Goal: Task Accomplishment & Management: Manage account settings

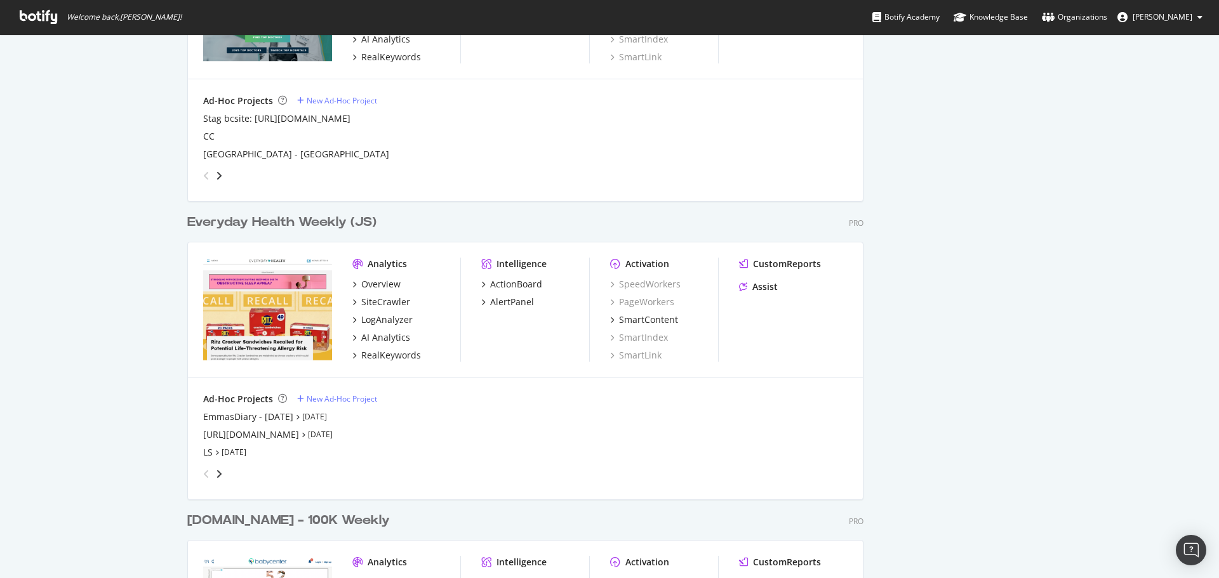
scroll to position [1714, 0]
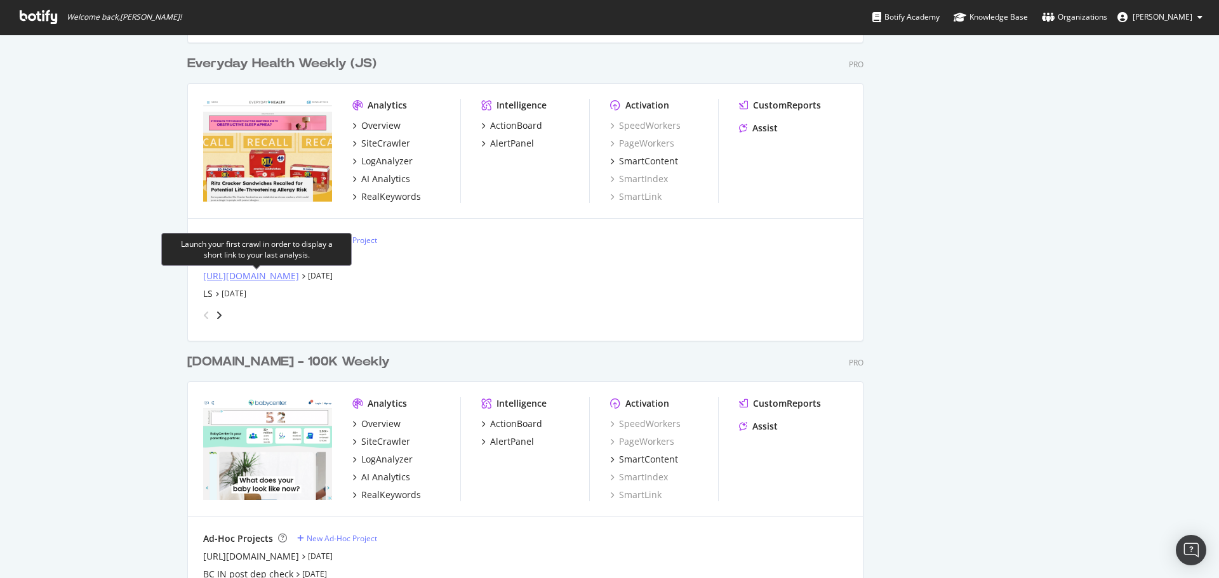
click at [247, 272] on div "[URL][DOMAIN_NAME]" at bounding box center [251, 276] width 96 height 13
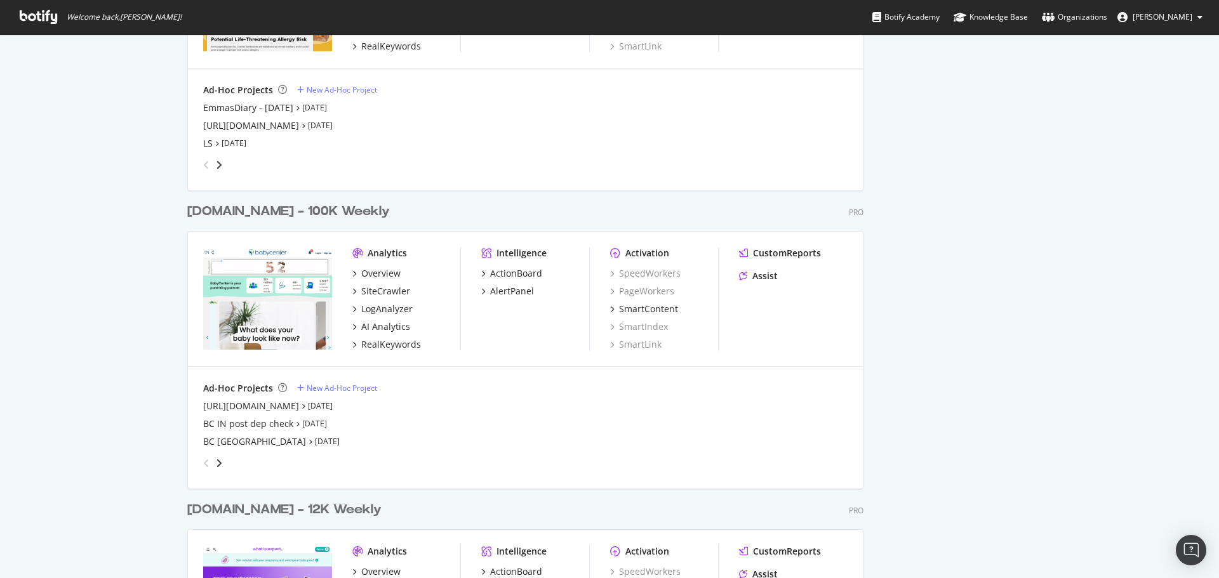
scroll to position [1968, 0]
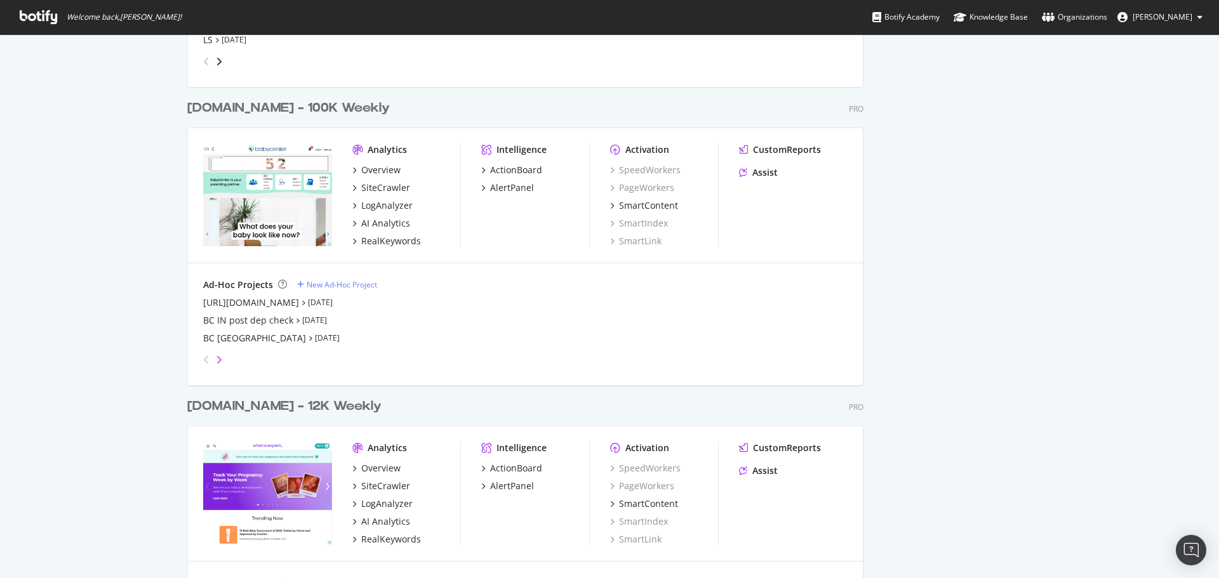
click at [216, 362] on icon "angle-right" at bounding box center [219, 360] width 6 height 10
click at [223, 305] on div "[GEOGRAPHIC_DATA]" at bounding box center [247, 302] width 89 height 13
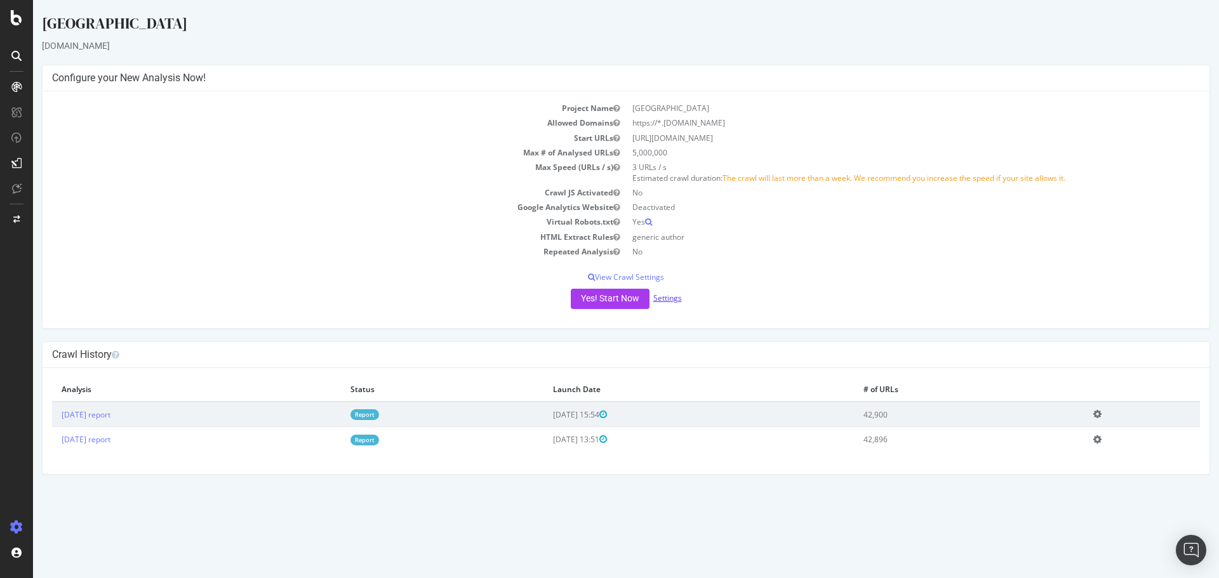
click at [665, 295] on link "Settings" at bounding box center [667, 298] width 29 height 11
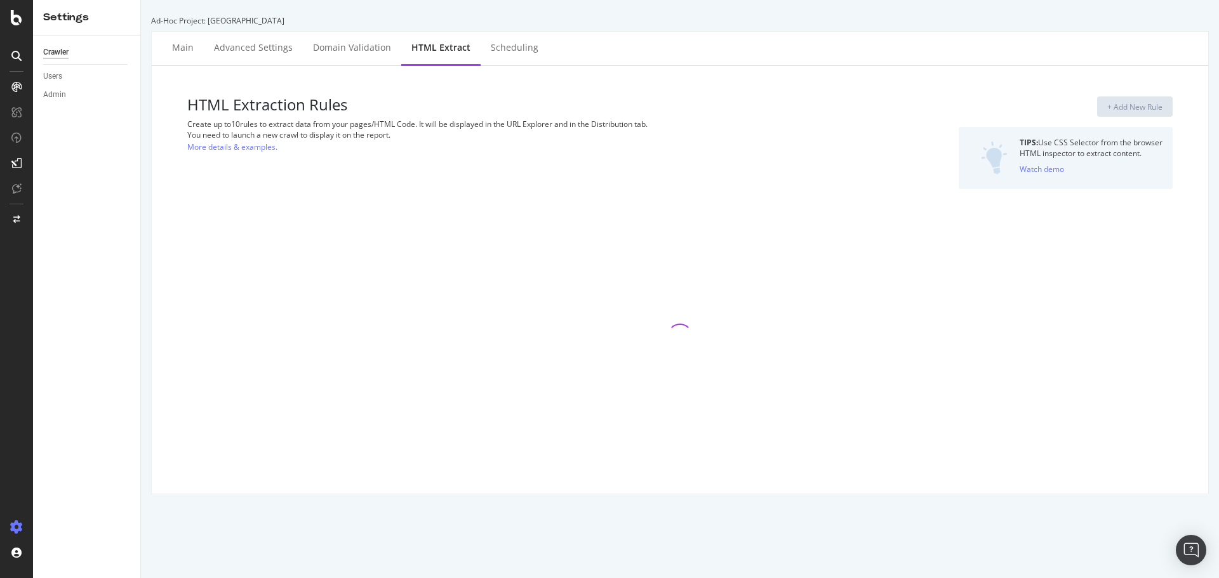
select select "exist"
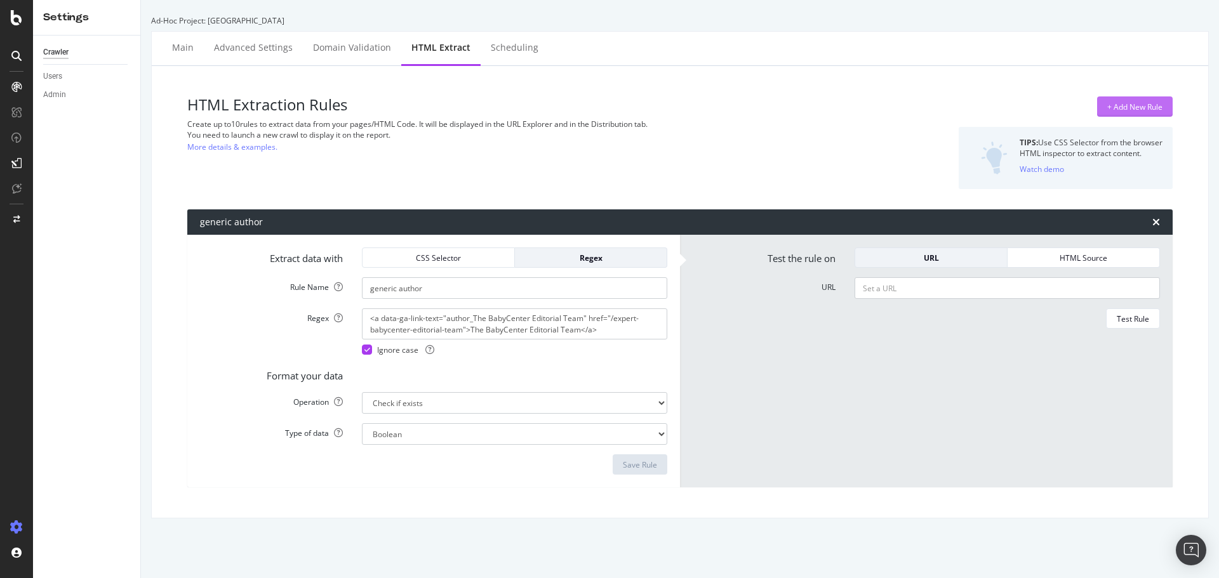
click at [1118, 107] on div "+ Add New Rule" at bounding box center [1134, 107] width 55 height 11
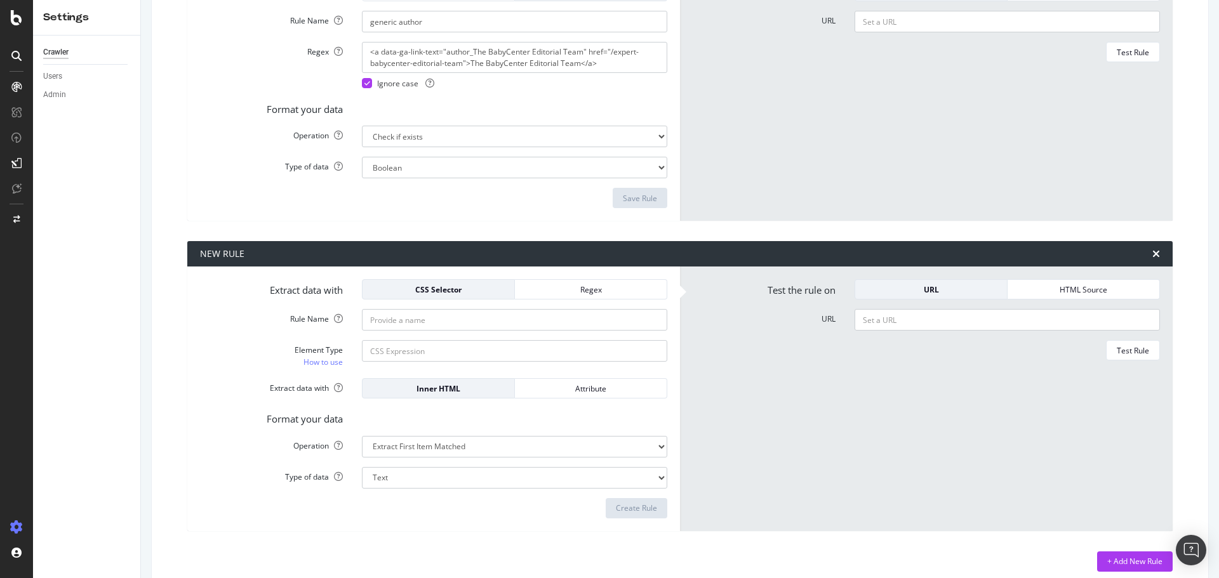
scroll to position [281, 0]
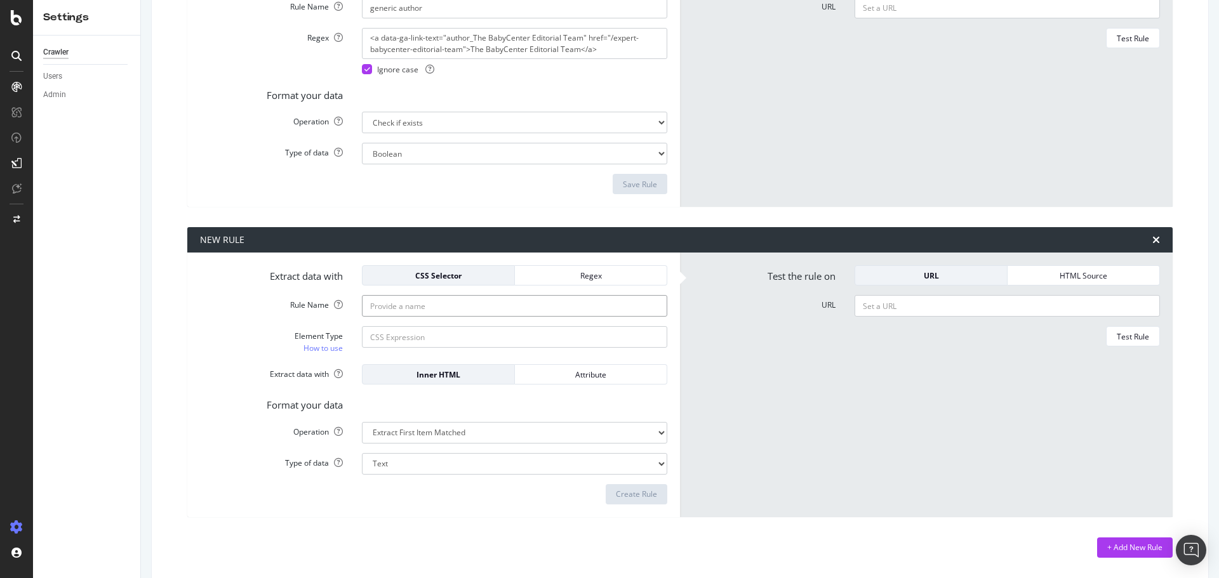
click at [470, 307] on input "Rule Name" at bounding box center [514, 306] width 305 height 22
type input "key takeaways"
click at [574, 277] on div "Regex" at bounding box center [590, 275] width 131 height 11
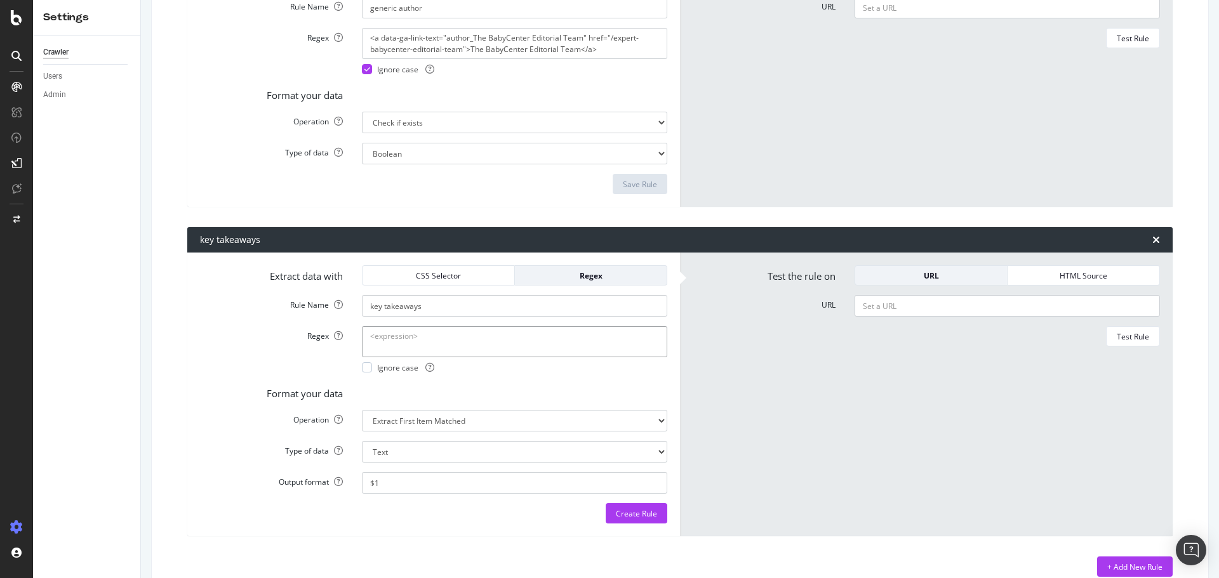
click at [438, 344] on textarea "Regex" at bounding box center [514, 341] width 305 height 30
paste textarea "<h3>Key Takeaways</h3>"
type textarea "<h3>Key Takeaways</h3>"
click at [369, 371] on div at bounding box center [367, 367] width 10 height 10
click at [413, 420] on select "Extract First Item Matched Extract First 3 Items Matched Count Number of Occure…" at bounding box center [514, 421] width 305 height 22
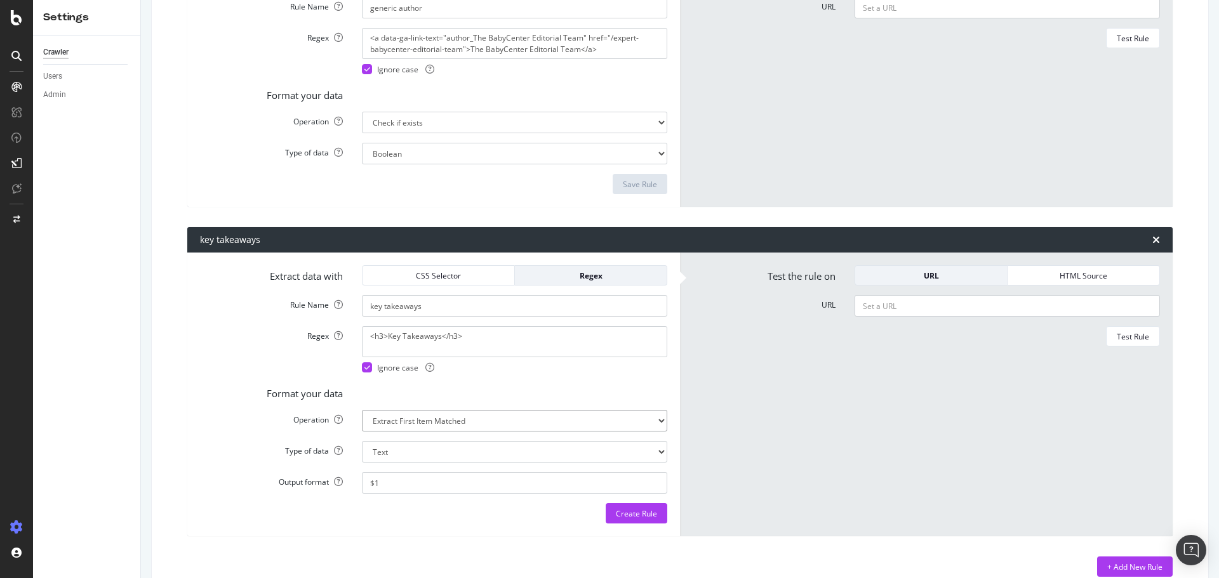
select select "exist"
click at [362, 410] on select "Extract First Item Matched Extract First 3 Items Matched Count Number of Occure…" at bounding box center [514, 421] width 305 height 22
select select "b"
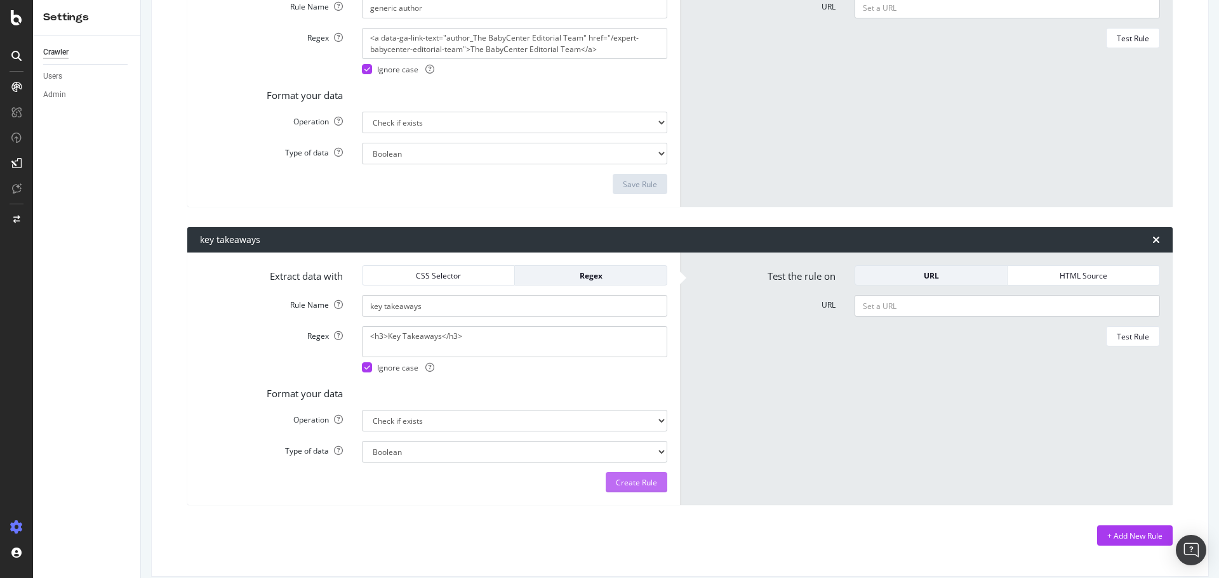
click at [643, 479] on div "Create Rule" at bounding box center [636, 482] width 41 height 11
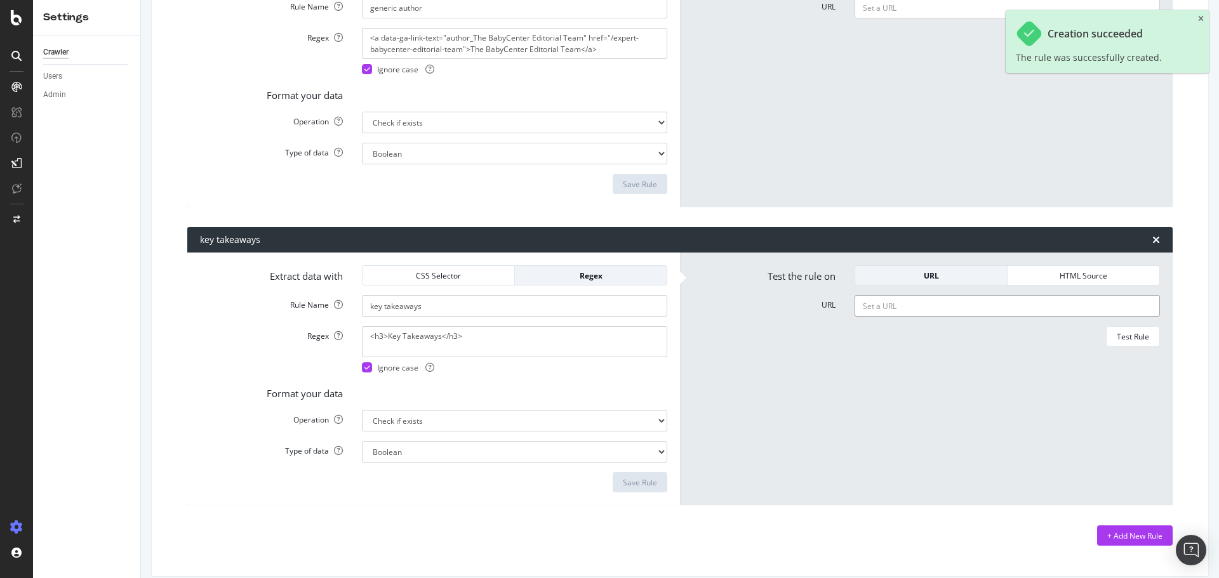
drag, startPoint x: 894, startPoint y: 309, endPoint x: 923, endPoint y: 313, distance: 28.8
click at [894, 309] on input "URL" at bounding box center [1006, 306] width 305 height 22
paste input "[URL][DOMAIN_NAME]"
type input "[URL][DOMAIN_NAME]"
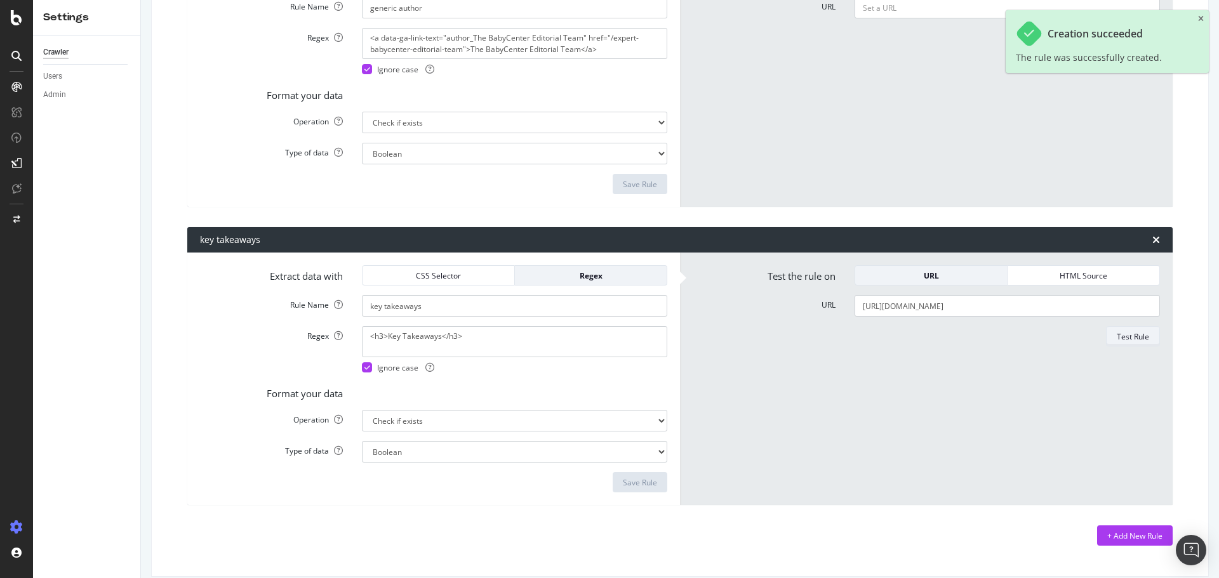
scroll to position [0, 0]
click at [1106, 330] on button "Test Rule" at bounding box center [1133, 336] width 54 height 20
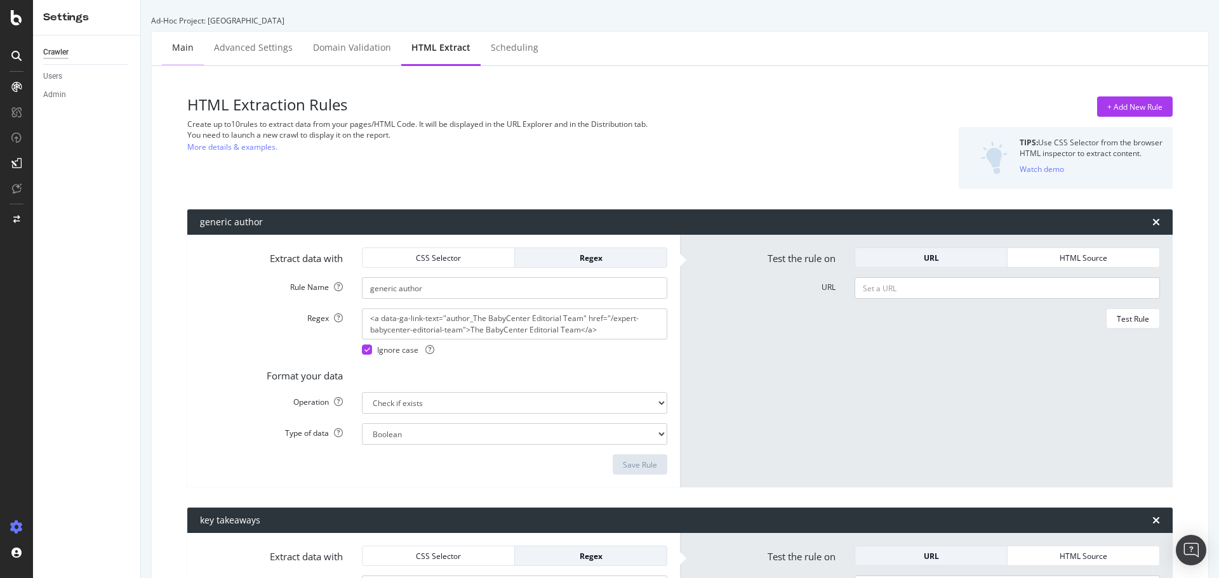
click at [185, 42] on div "Main" at bounding box center [183, 47] width 22 height 13
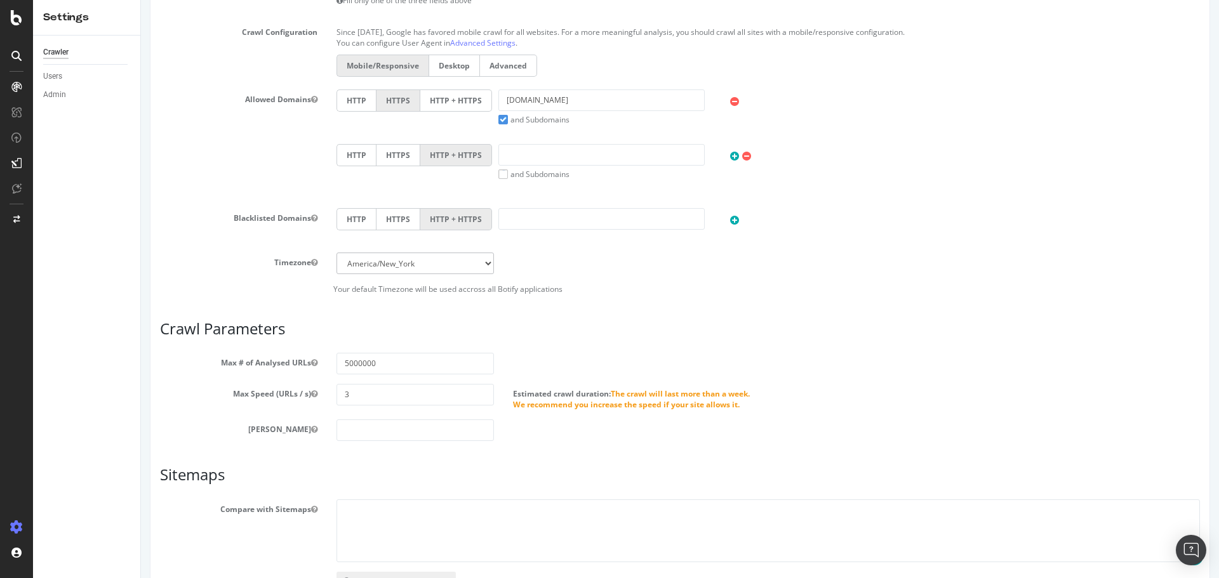
scroll to position [499, 0]
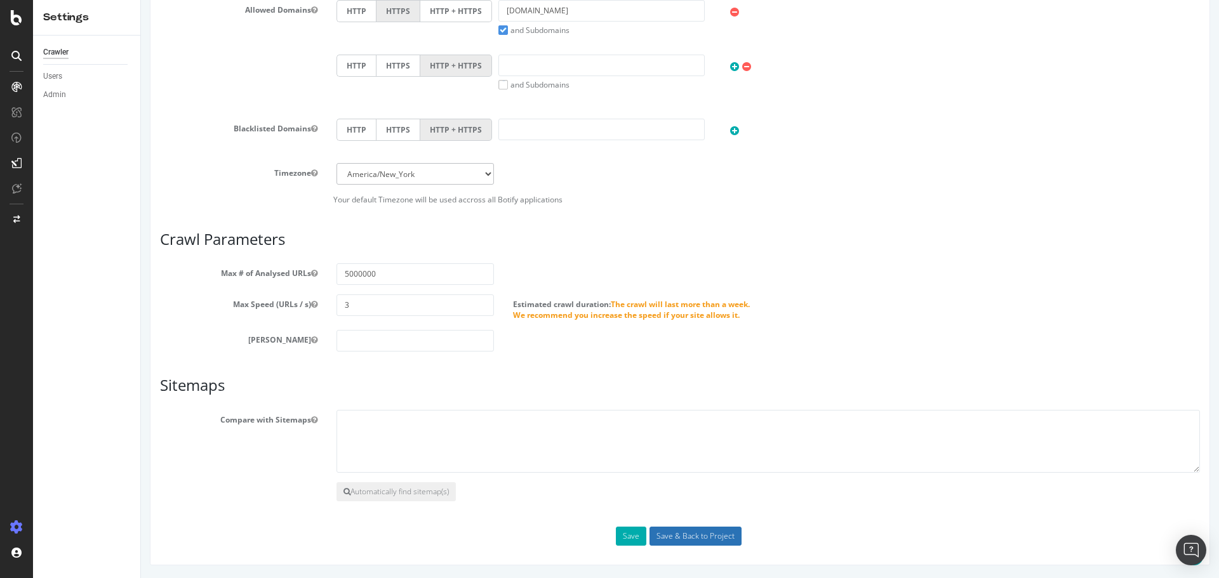
click at [679, 538] on input "Save & Back to Project" at bounding box center [695, 536] width 92 height 19
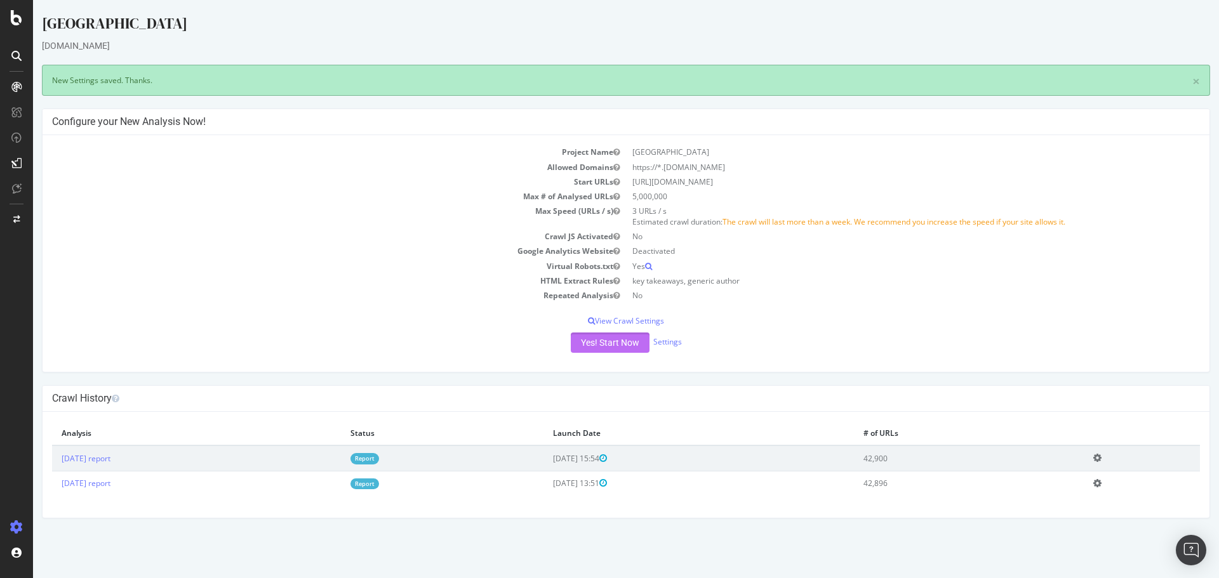
click at [609, 347] on button "Yes! Start Now" at bounding box center [610, 343] width 79 height 20
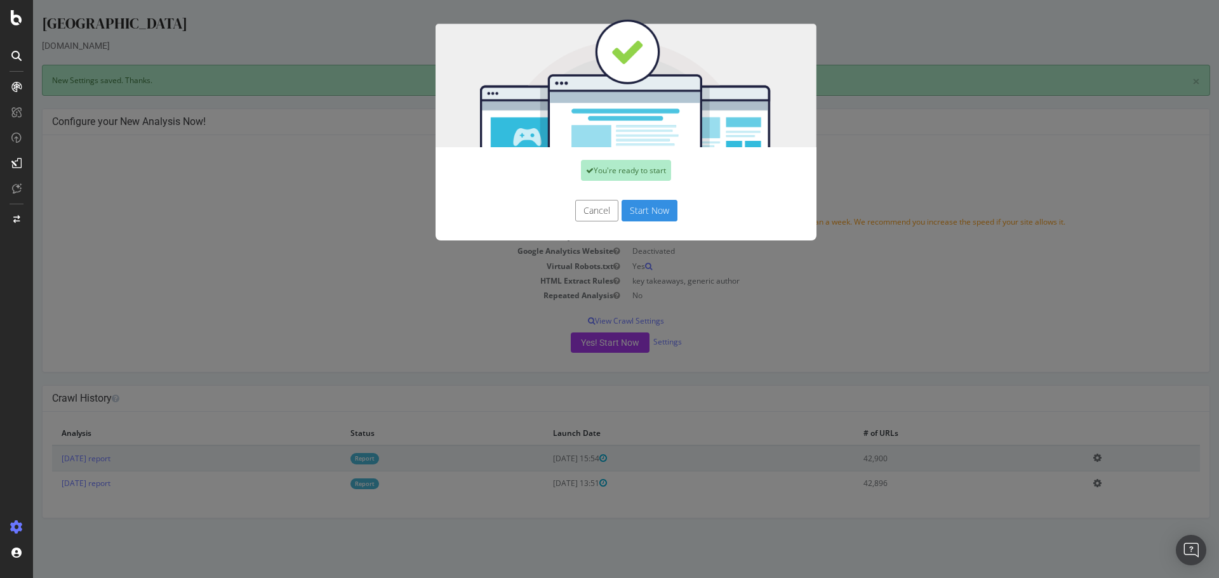
click at [653, 203] on button "Start Now" at bounding box center [649, 211] width 56 height 22
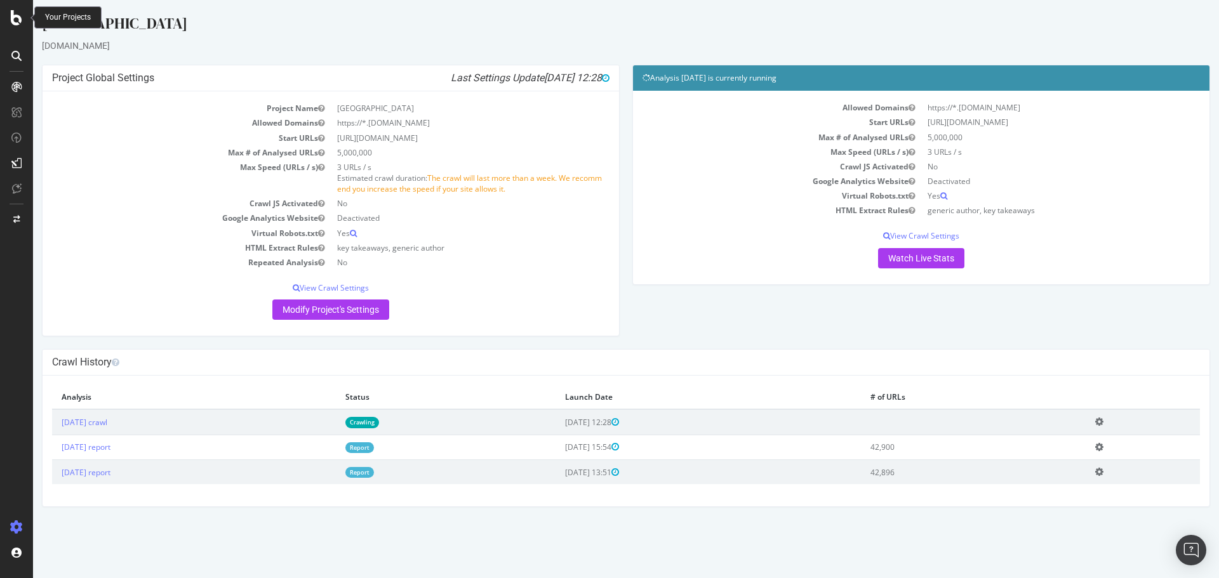
click at [22, 18] on icon at bounding box center [16, 17] width 11 height 15
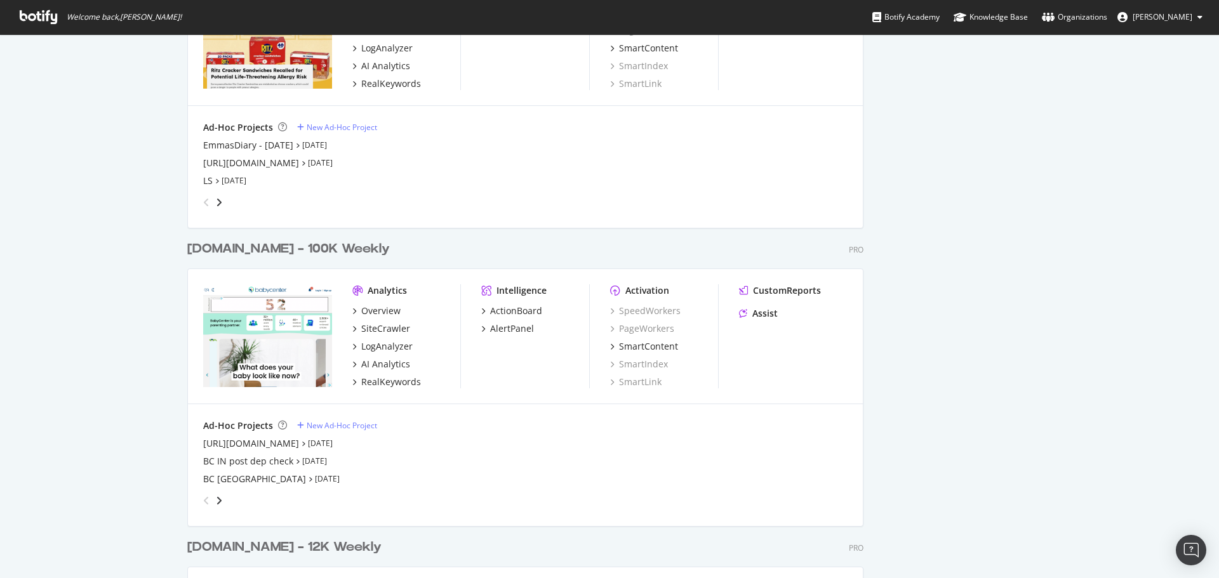
scroll to position [1841, 0]
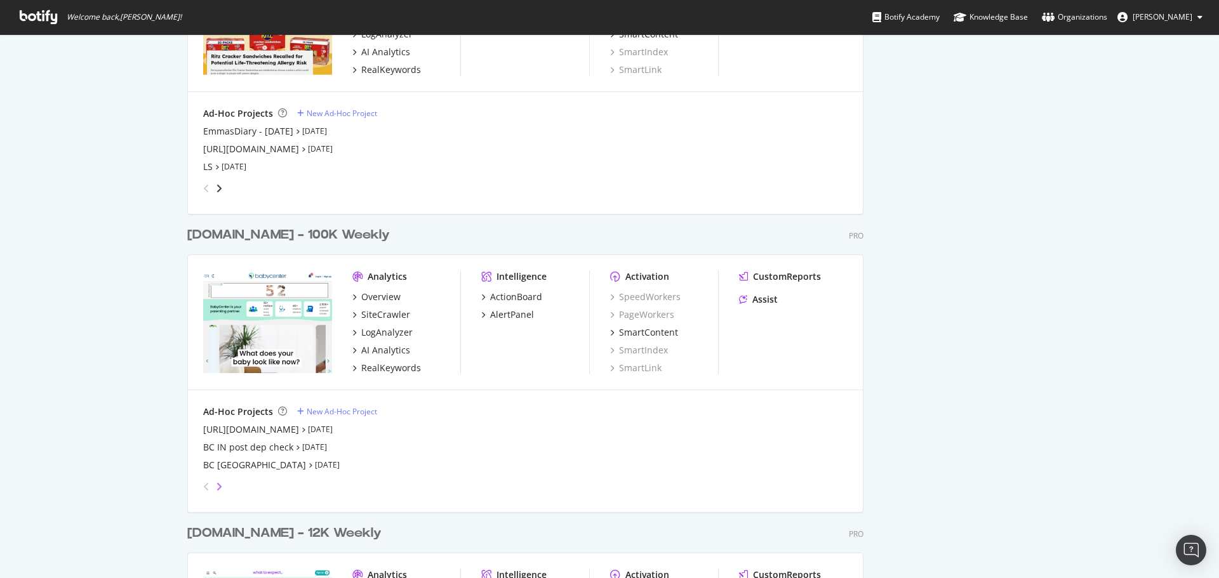
click at [216, 484] on icon "angle-right" at bounding box center [219, 487] width 6 height 10
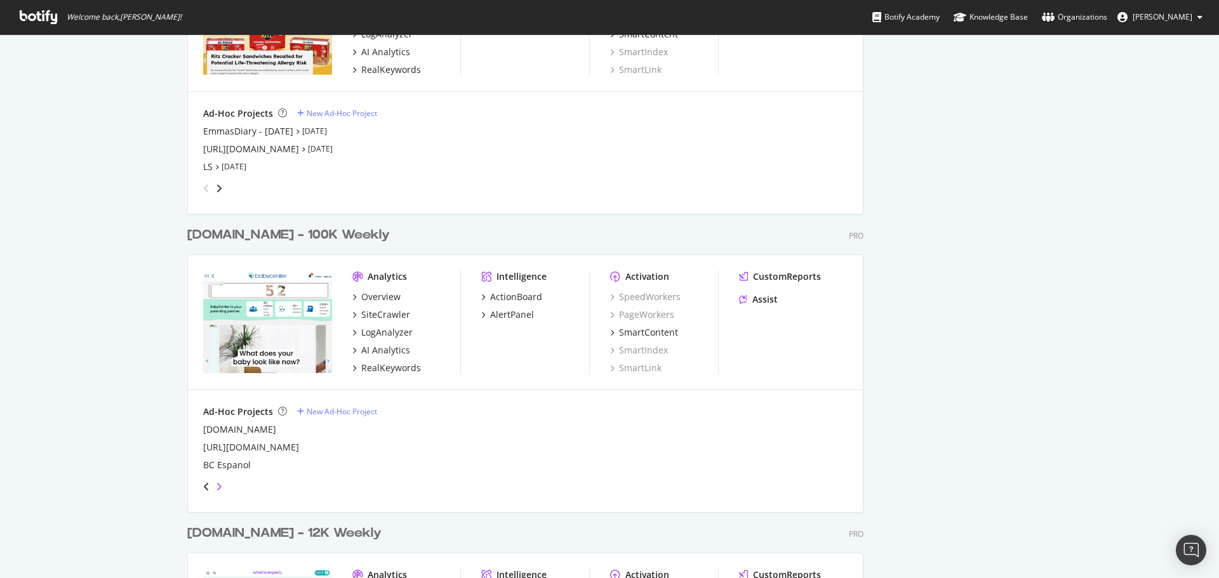
click at [216, 484] on icon "angle-right" at bounding box center [219, 487] width 6 height 10
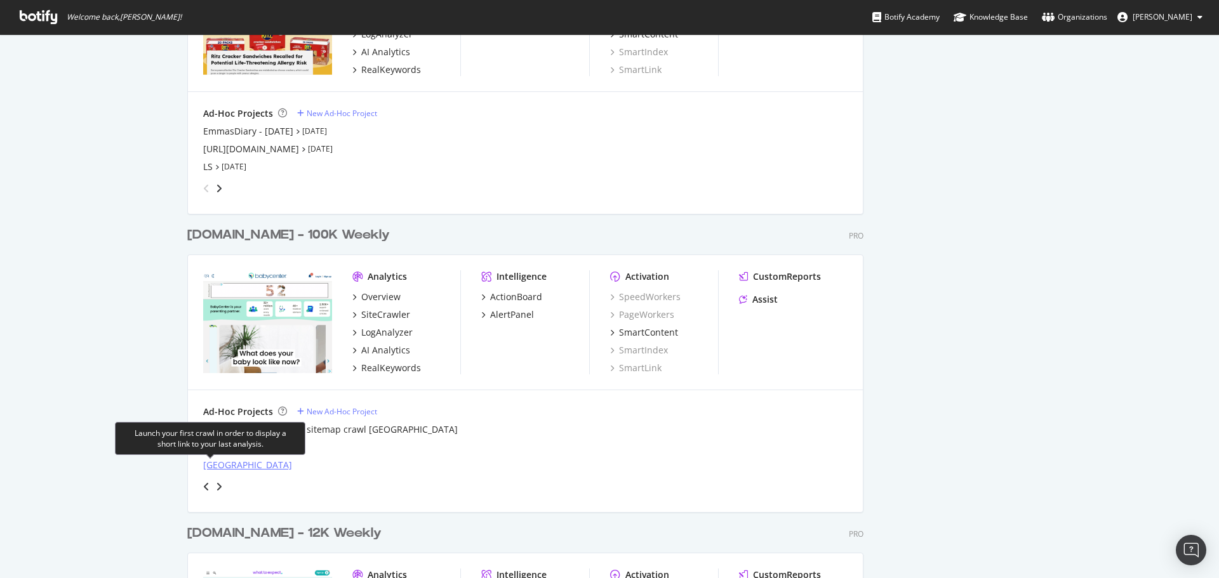
click at [212, 468] on div "[GEOGRAPHIC_DATA]" at bounding box center [247, 465] width 89 height 13
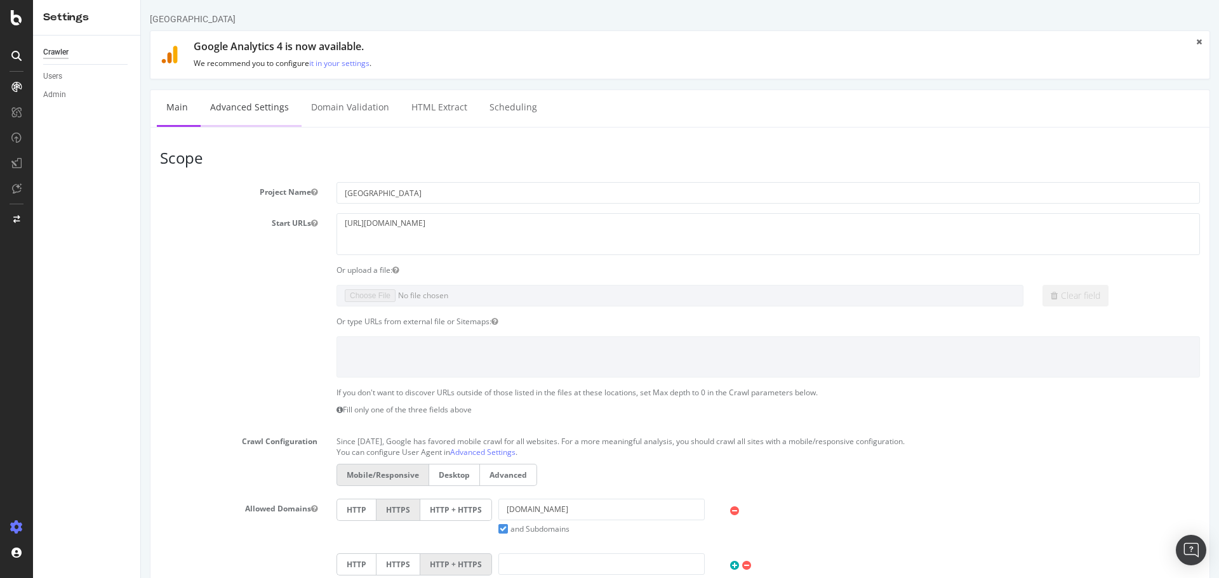
click at [270, 108] on link "Advanced Settings" at bounding box center [250, 107] width 98 height 35
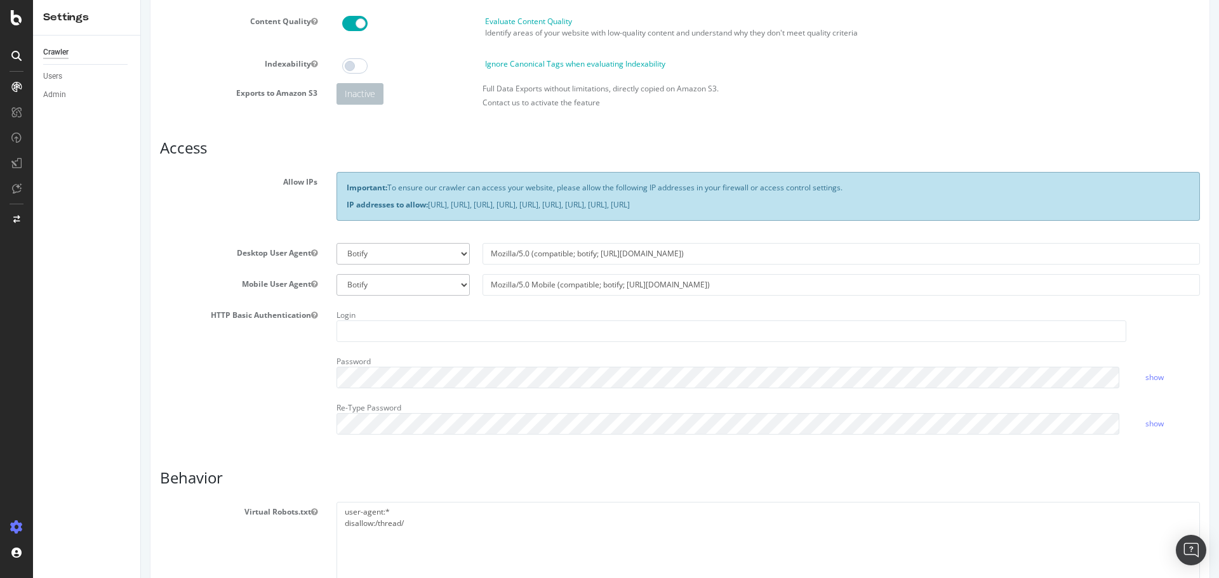
scroll to position [254, 0]
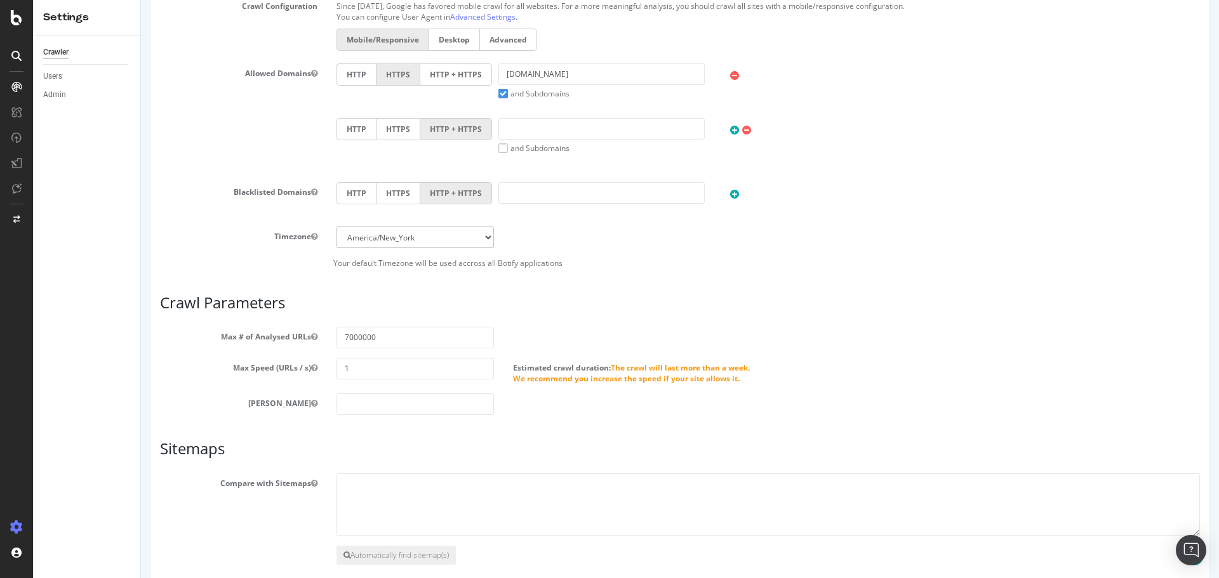
scroll to position [499, 0]
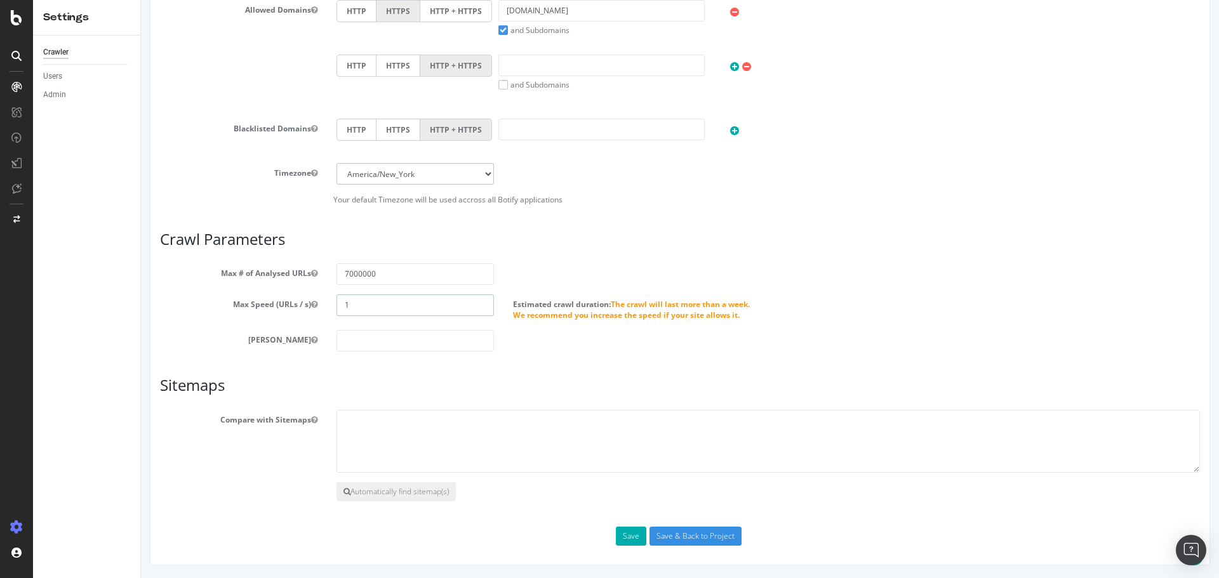
drag, startPoint x: 333, startPoint y: 301, endPoint x: 318, endPoint y: 293, distance: 16.8
click at [291, 298] on div "Max Speed (URLs / s) 1 Estimated crawl duration: The crawl will last more than …" at bounding box center [679, 308] width 1059 height 26
type input "3"
click at [693, 542] on input "Save & Back to Project" at bounding box center [695, 536] width 92 height 19
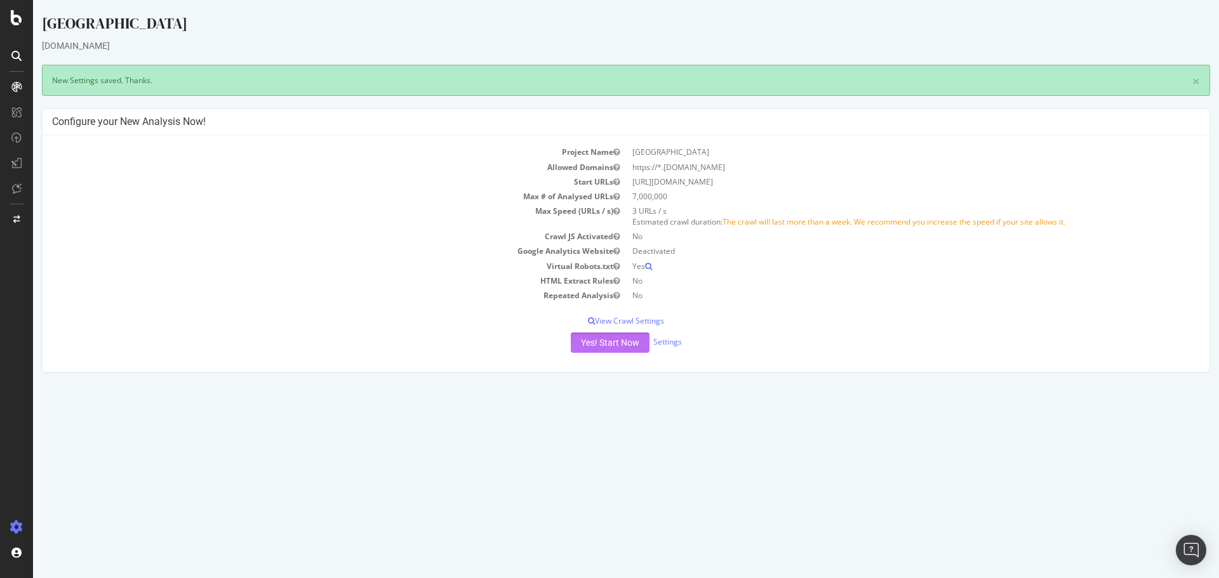
click at [616, 338] on button "Yes! Start Now" at bounding box center [610, 343] width 79 height 20
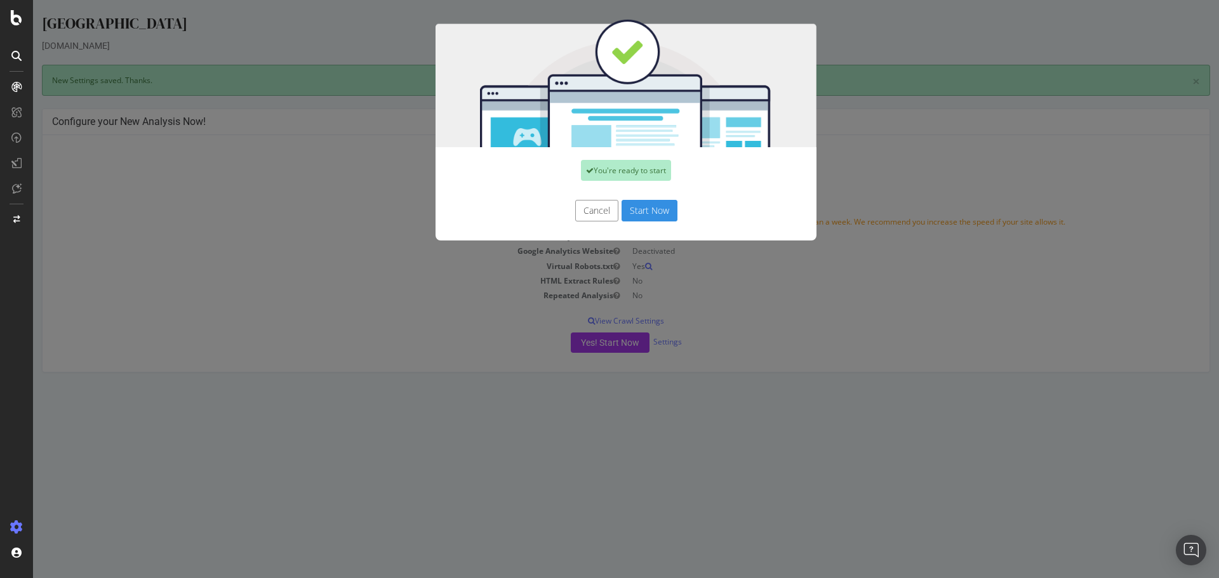
click at [656, 206] on button "Start Now" at bounding box center [649, 211] width 56 height 22
